Goal: Information Seeking & Learning: Learn about a topic

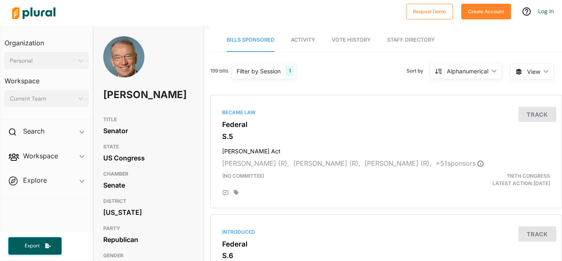
scroll to position [184, 0]
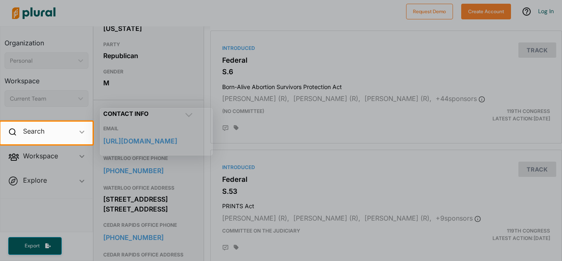
click at [373, 187] on div at bounding box center [281, 202] width 562 height 117
click at [272, 209] on div at bounding box center [281, 202] width 562 height 117
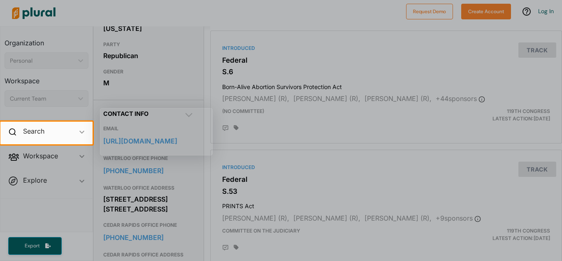
click at [272, 209] on div at bounding box center [281, 202] width 562 height 117
click at [271, 209] on div at bounding box center [281, 202] width 562 height 117
